Goal: Information Seeking & Learning: Compare options

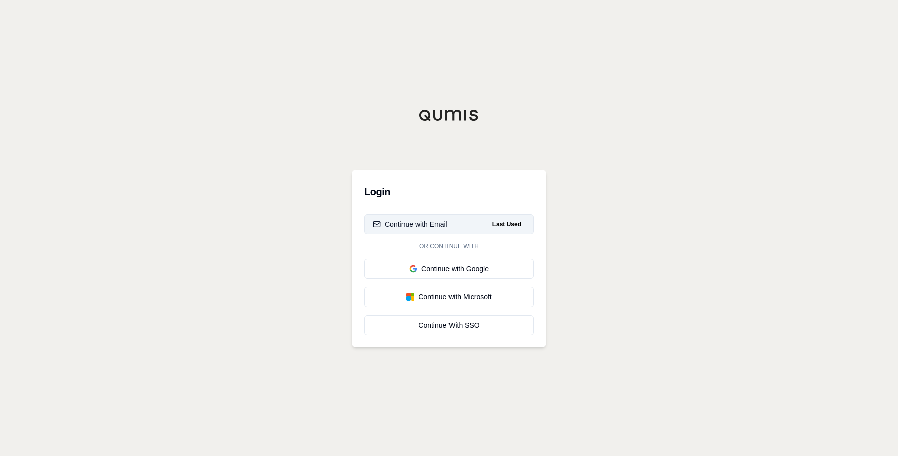
click at [412, 229] on div "Continue with Email" at bounding box center [410, 224] width 75 height 10
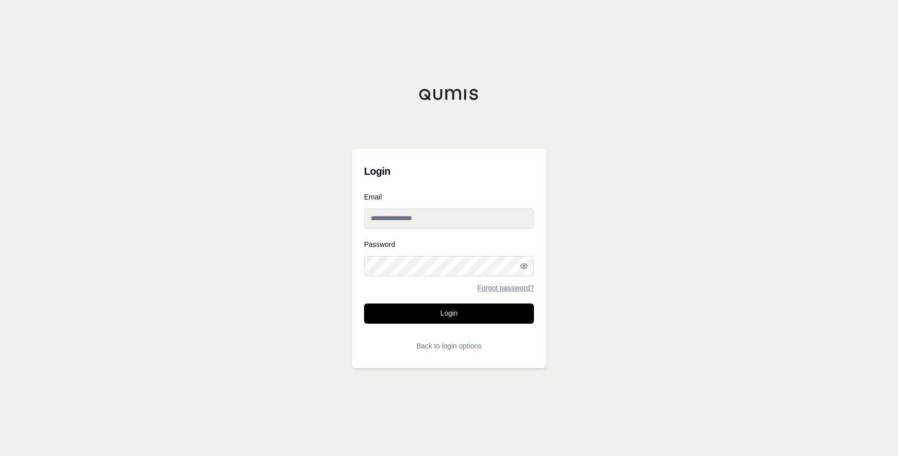
type input "**********"
drag, startPoint x: 447, startPoint y: 299, endPoint x: 451, endPoint y: 307, distance: 9.0
click at [447, 299] on form "**********" at bounding box center [449, 275] width 170 height 163
click at [449, 311] on button "Login" at bounding box center [449, 314] width 170 height 20
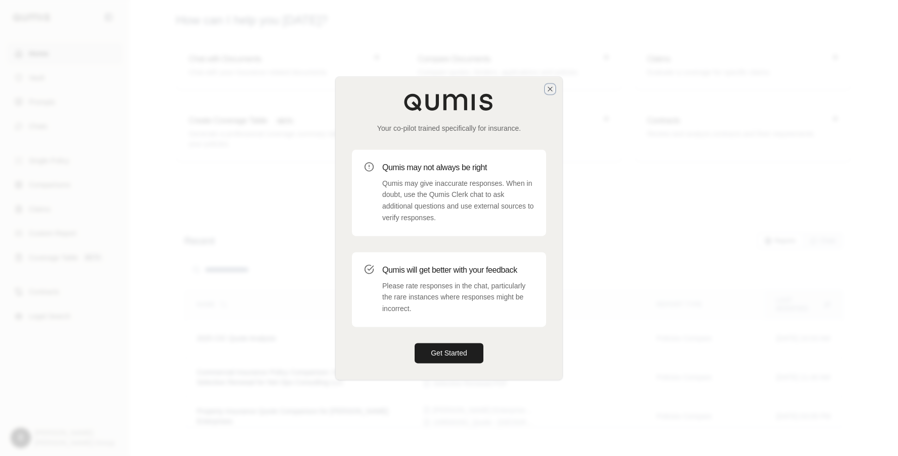
click at [547, 85] on icon "button" at bounding box center [550, 89] width 8 height 8
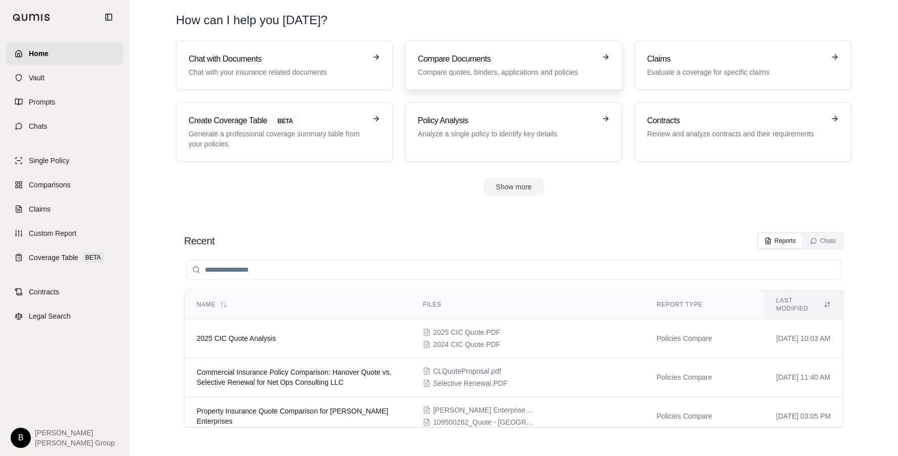
click at [433, 78] on link "Compare Documents Compare quotes, binders, applications and policies" at bounding box center [513, 65] width 217 height 50
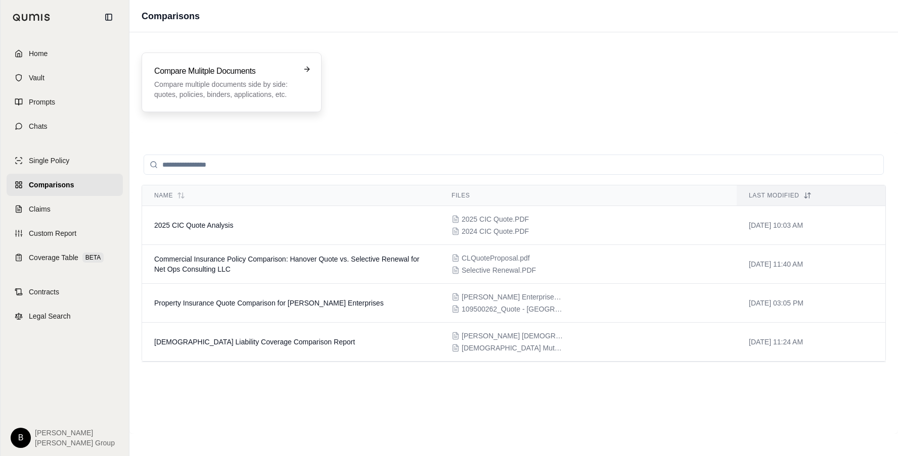
click at [221, 94] on p "Compare multiple documents side by side: quotes, policies, binders, application…" at bounding box center [224, 89] width 141 height 20
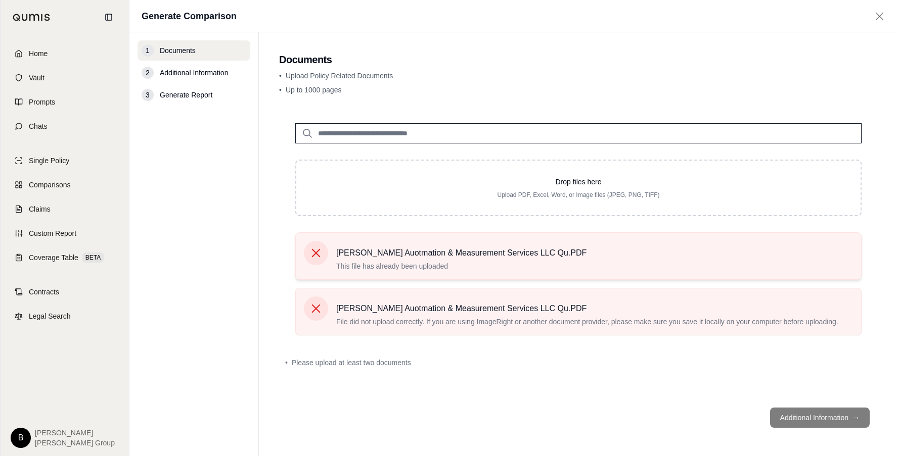
click at [315, 256] on icon at bounding box center [316, 253] width 14 height 14
click at [316, 255] on icon at bounding box center [316, 253] width 14 height 14
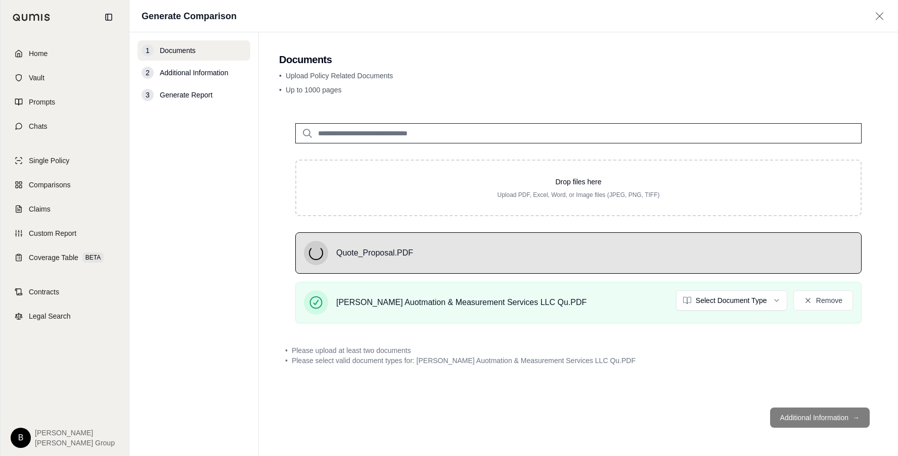
click at [777, 307] on html "Home Vault Prompts Chats Single Policy Comparisons Claims Custom Report Coverag…" at bounding box center [449, 228] width 898 height 456
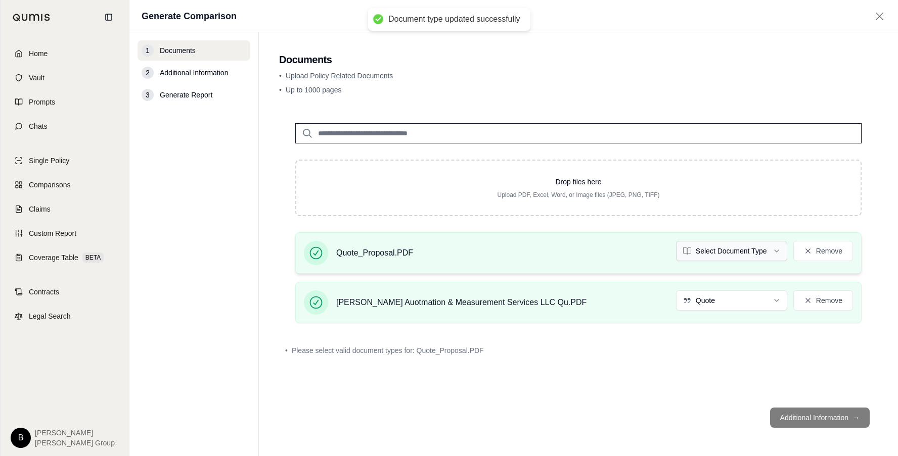
click at [770, 253] on html "Document type updated successfully Home Vault Prompts Chats Single Policy Compa…" at bounding box center [449, 228] width 898 height 456
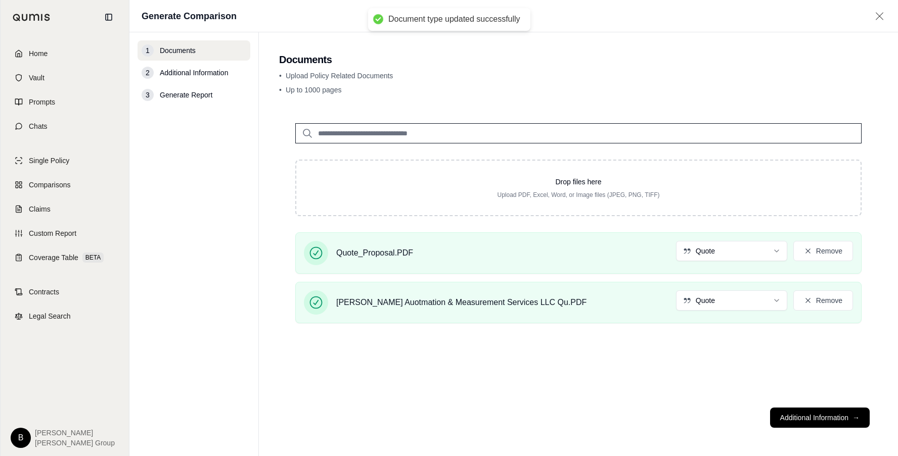
click at [671, 385] on div "Drop files here Upload PDF, Excel, Word, or Image files (JPEG, PNG, TIFF) Quote…" at bounding box center [578, 253] width 598 height 293
click at [788, 421] on button "Additional Information →" at bounding box center [820, 418] width 100 height 20
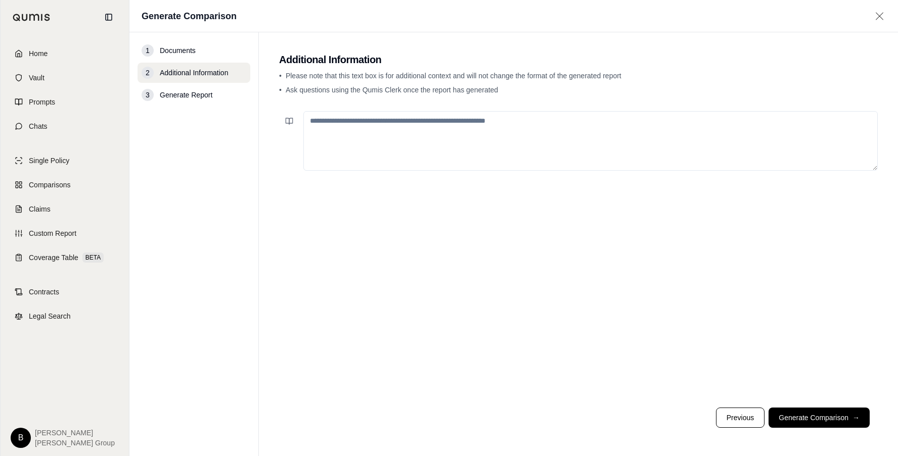
click at [437, 137] on textarea at bounding box center [590, 141] width 574 height 60
type textarea "**********"
click at [830, 423] on button "Generate Comparison →" at bounding box center [818, 418] width 101 height 20
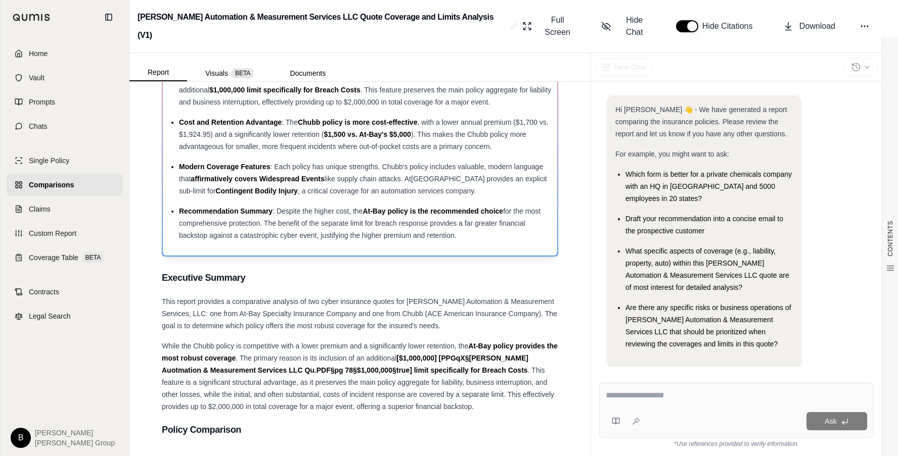
scroll to position [101, 0]
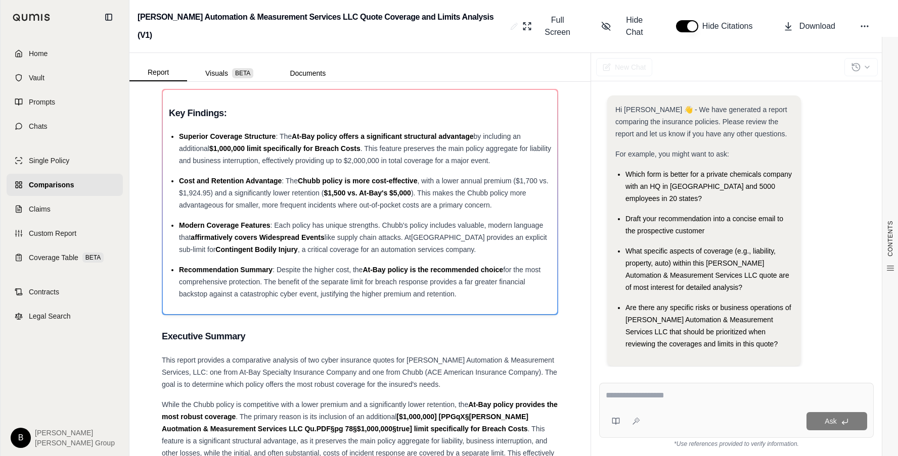
scroll to position [0, 0]
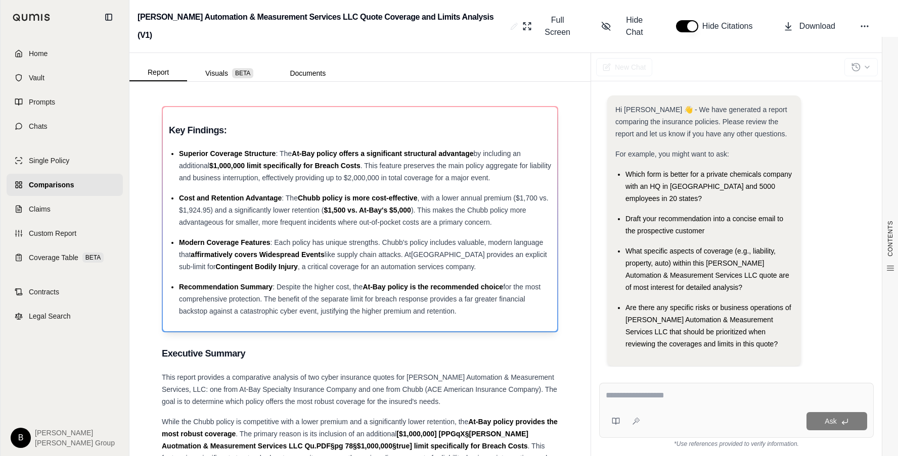
click at [386, 283] on span "for the most comprehensive protection. The benefit of the separate limit for br…" at bounding box center [359, 299] width 361 height 32
click at [411, 251] on span "like supply chain attacks. At[GEOGRAPHIC_DATA] provides an explicit sub-limit f…" at bounding box center [363, 261] width 368 height 20
